Goal: Task Accomplishment & Management: Use online tool/utility

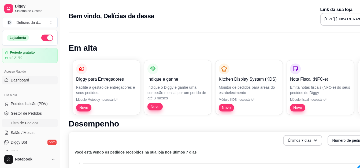
click at [30, 125] on span "Lista de Pedidos" at bounding box center [25, 122] width 28 height 5
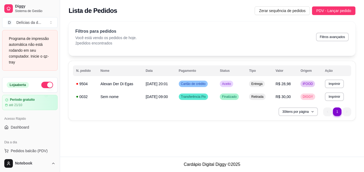
click at [39, 41] on div "Programa de impressão automática não está rodando em seu computador. Inicie o q…" at bounding box center [30, 51] width 42 height 30
click at [337, 84] on button "Imprimir" at bounding box center [334, 84] width 19 height 8
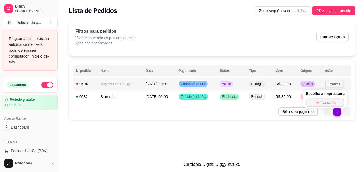
click at [323, 102] on button "IMPRESSORA" at bounding box center [326, 102] width 38 height 8
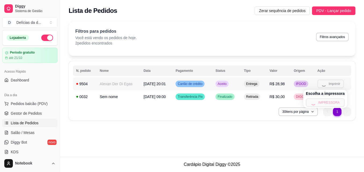
click at [262, 150] on div "**********" at bounding box center [212, 78] width 304 height 157
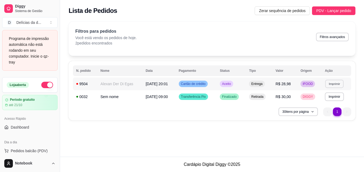
click at [334, 84] on button "Imprimir" at bounding box center [334, 84] width 19 height 8
click at [322, 103] on button "IMPRESSORA" at bounding box center [325, 102] width 39 height 9
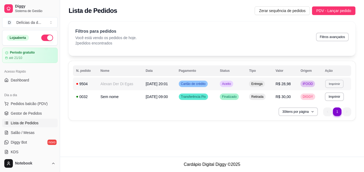
click at [337, 86] on button "Imprimir" at bounding box center [334, 84] width 19 height 8
click at [324, 104] on body "Diggy Sistema de Gestão D Delícias da d ... Loja aberta Período gratuito até 21…" at bounding box center [182, 86] width 364 height 172
click at [324, 104] on button "IMPRESSORA" at bounding box center [326, 102] width 38 height 8
click at [332, 98] on button "Imprimir" at bounding box center [334, 97] width 19 height 8
click at [328, 114] on button "IMPRESSORA" at bounding box center [326, 115] width 38 height 8
